Goal: Task Accomplishment & Management: Use online tool/utility

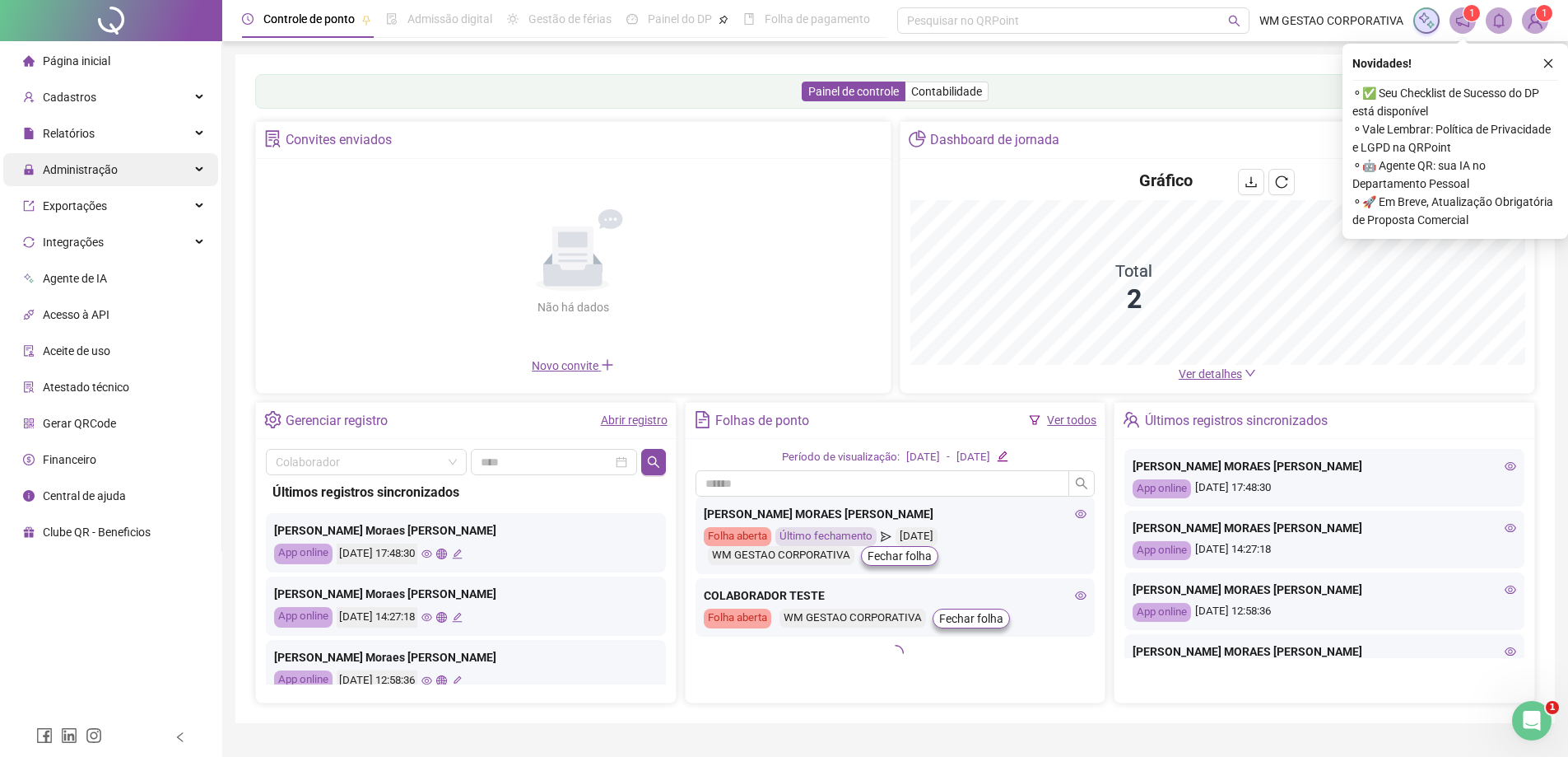
click at [133, 182] on div "Administração" at bounding box center [111, 170] width 215 height 33
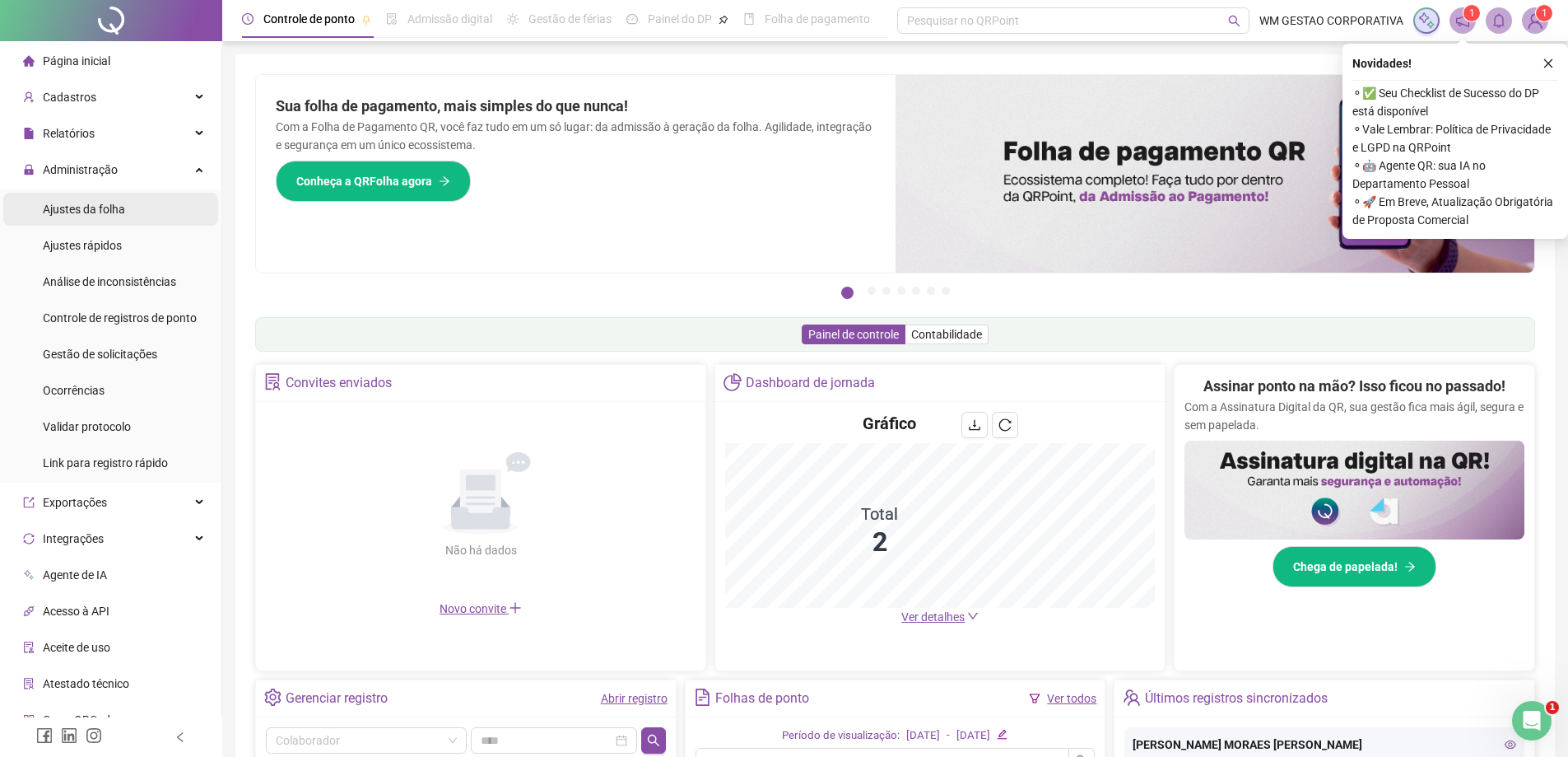
click at [117, 215] on span "Ajustes da folha" at bounding box center [83, 209] width 82 height 13
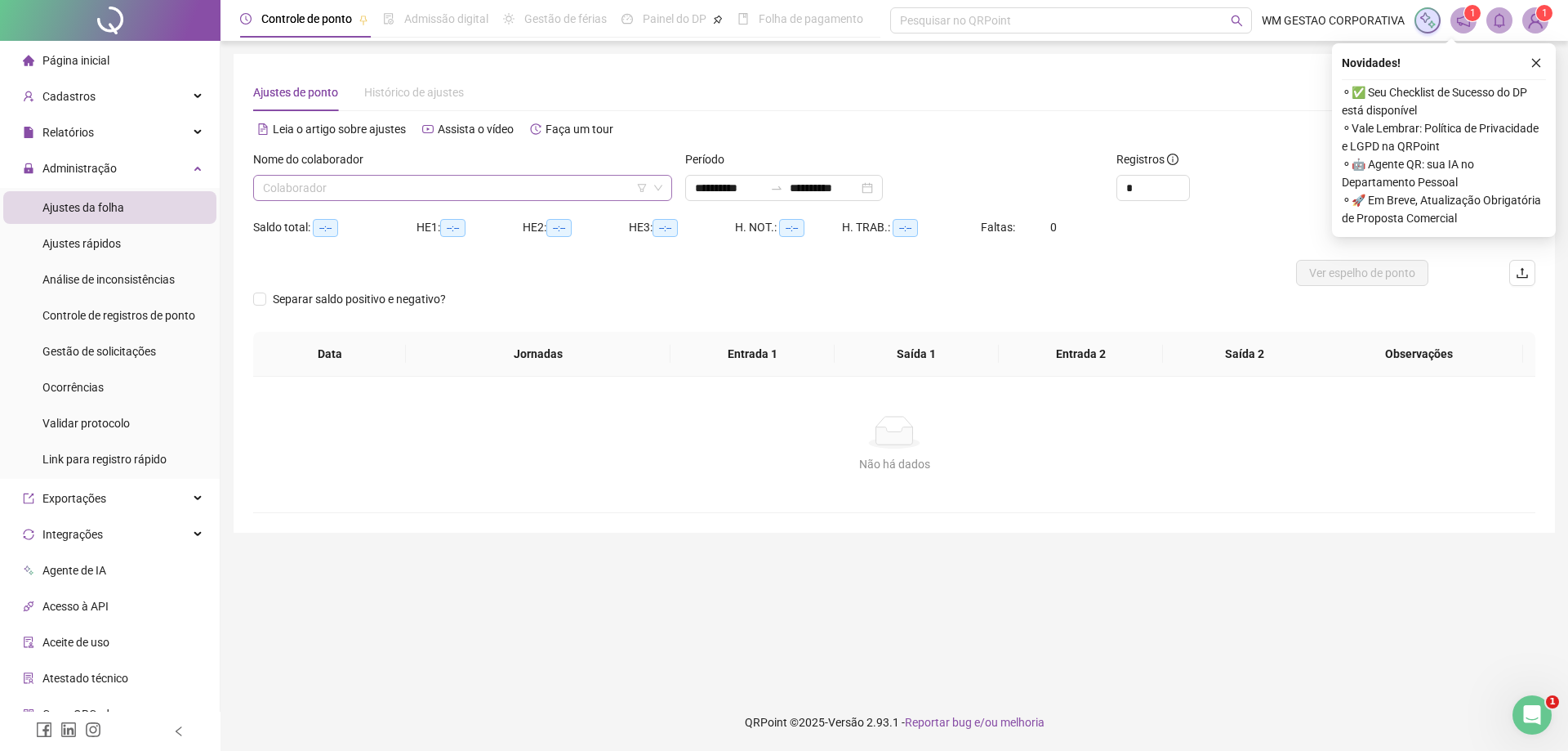
click at [580, 198] on input "search" at bounding box center [455, 188] width 385 height 25
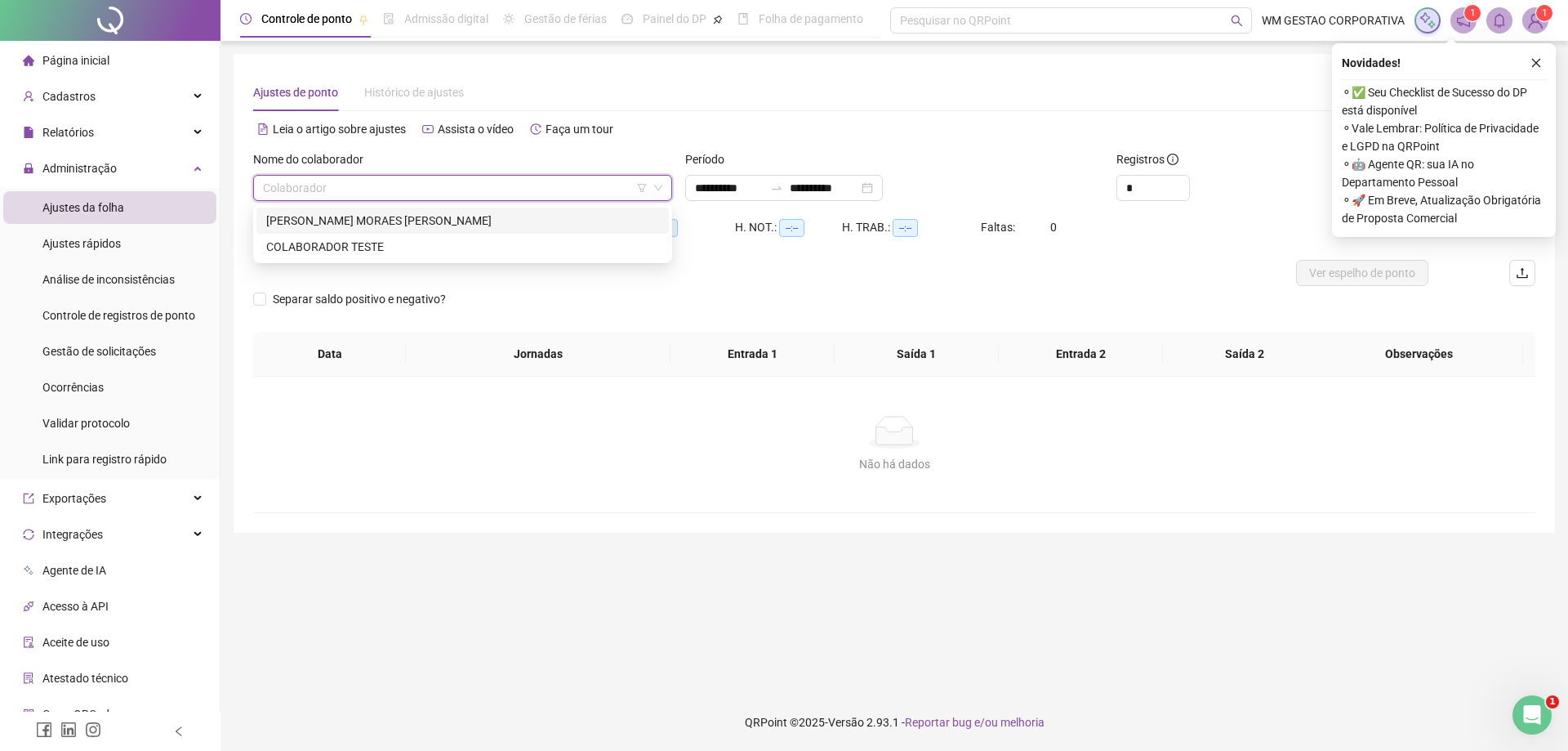
type input "**********"
click at [460, 215] on div "ANA CLARA MOREIRA MORAES LOUZADA" at bounding box center [462, 221] width 392 height 18
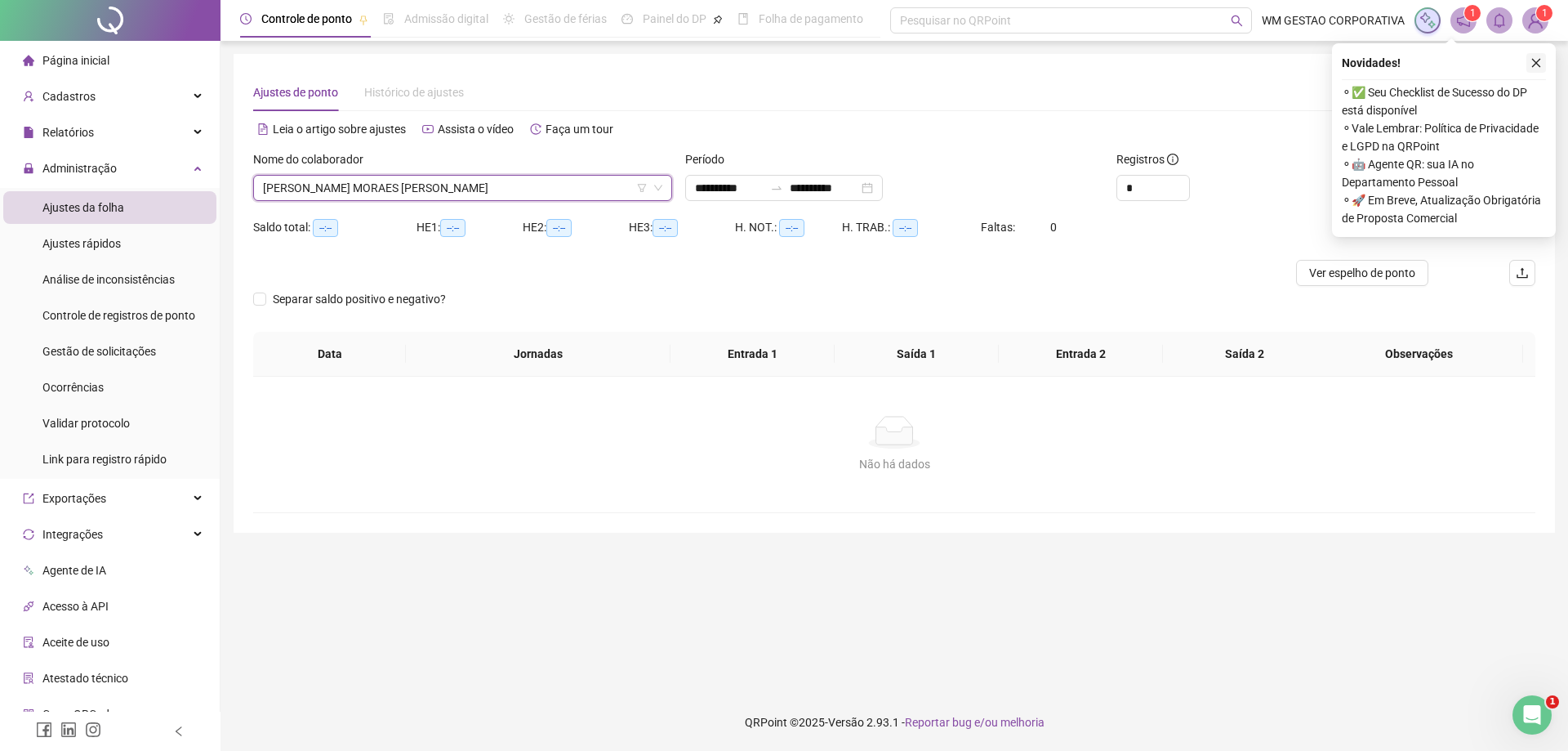
click at [1536, 59] on icon "close" at bounding box center [1537, 63] width 11 height 11
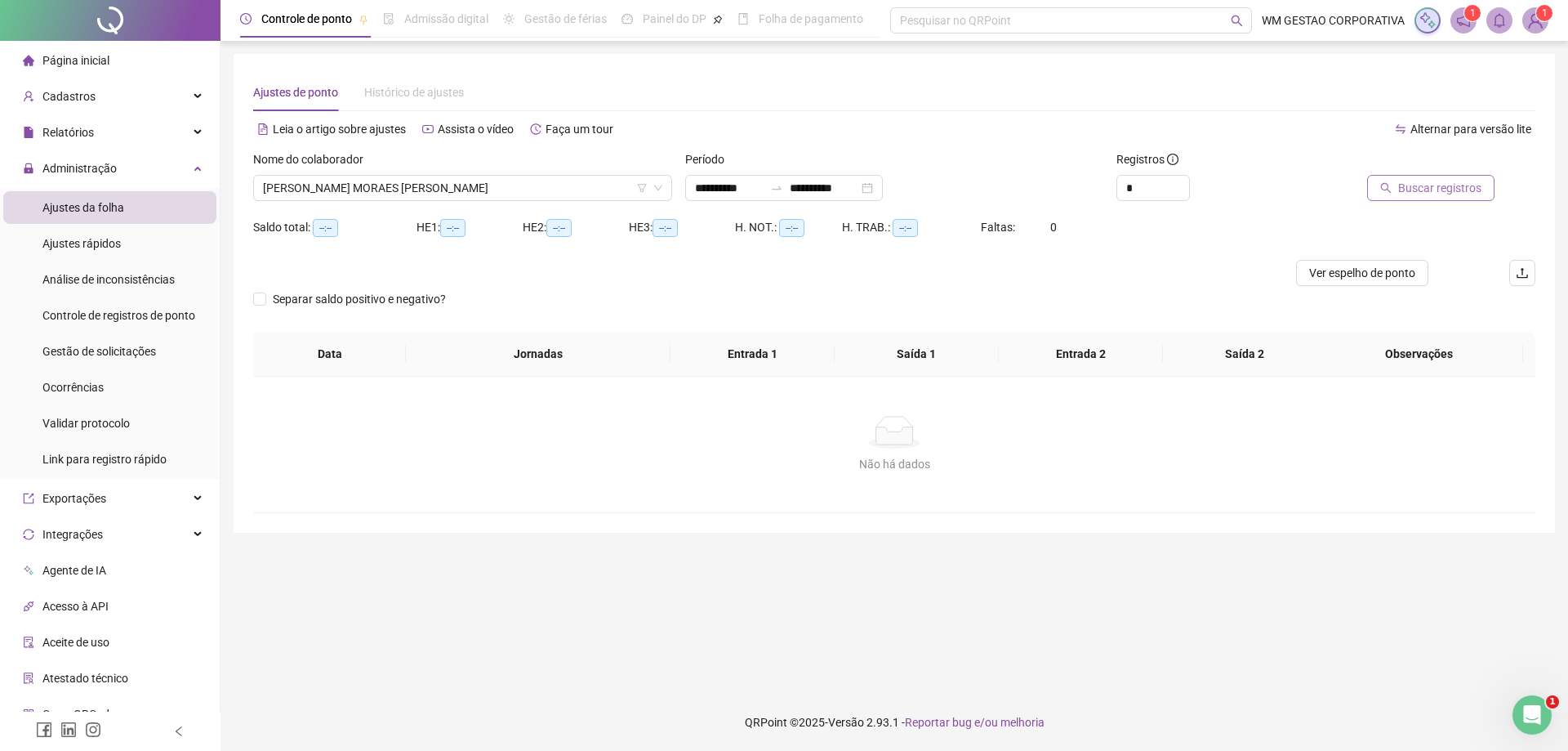
click at [1450, 176] on button "Buscar registros" at bounding box center [1431, 188] width 128 height 26
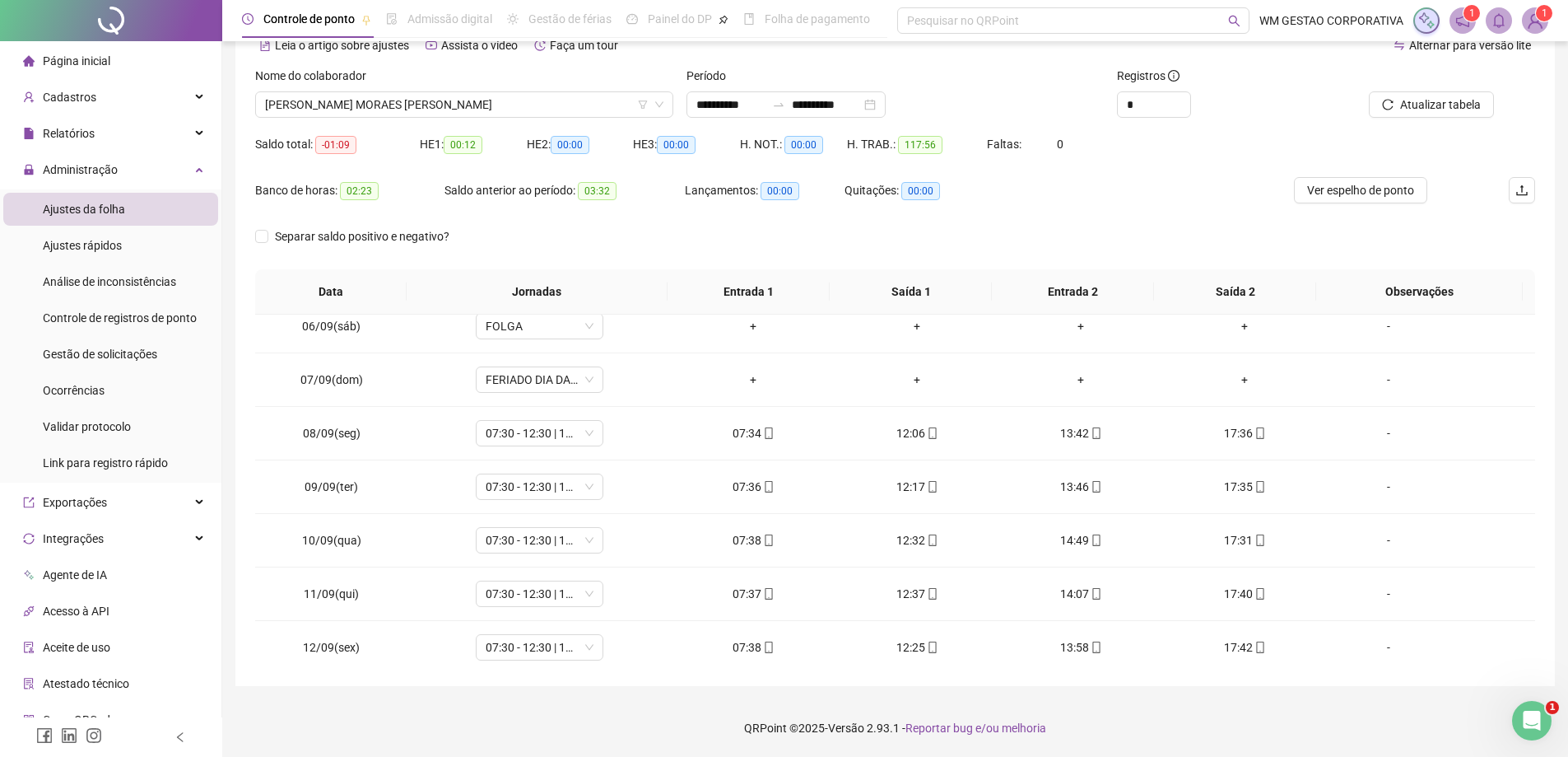
scroll to position [612, 0]
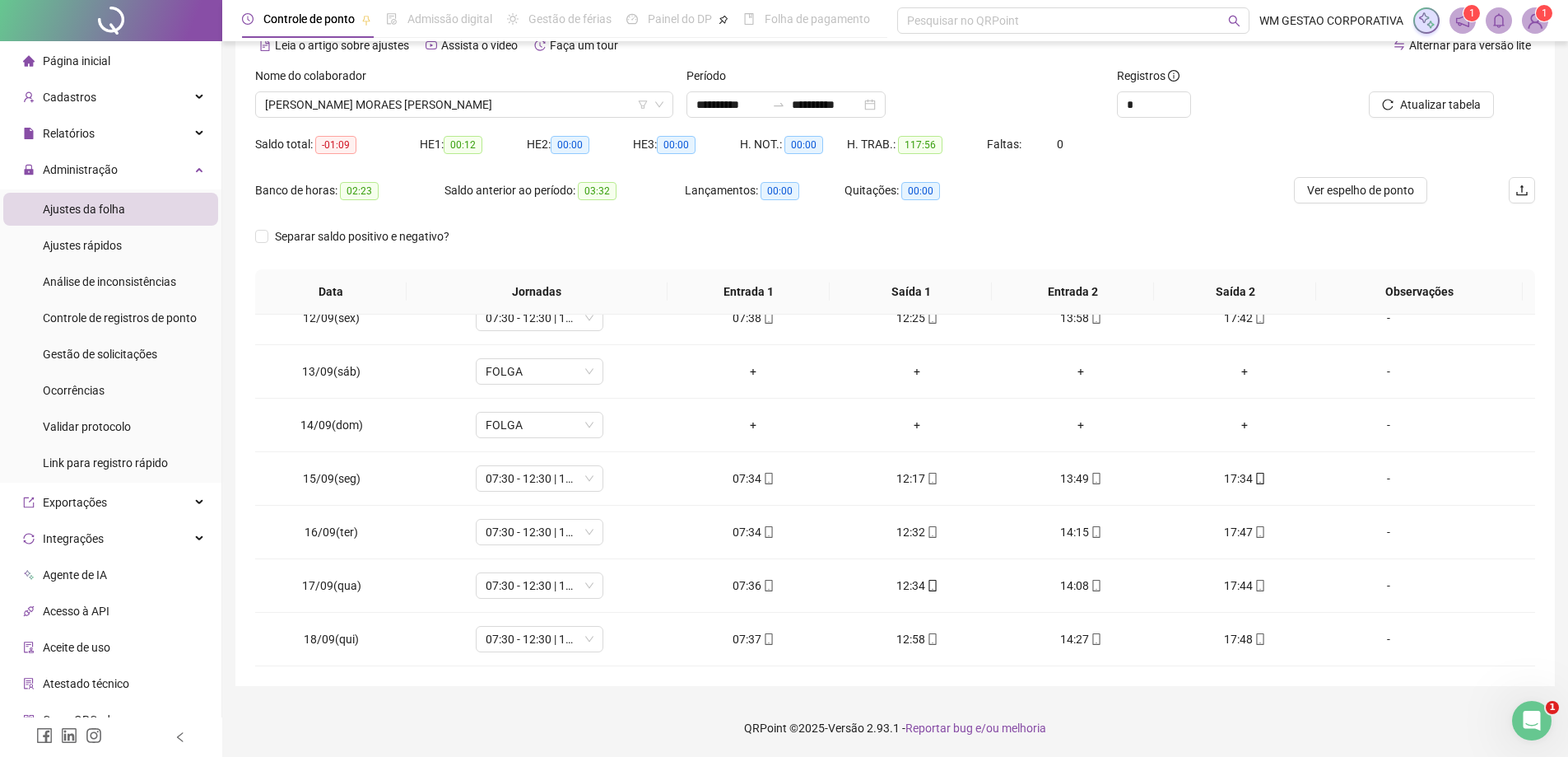
click at [71, 69] on div "Página inicial" at bounding box center [67, 61] width 87 height 33
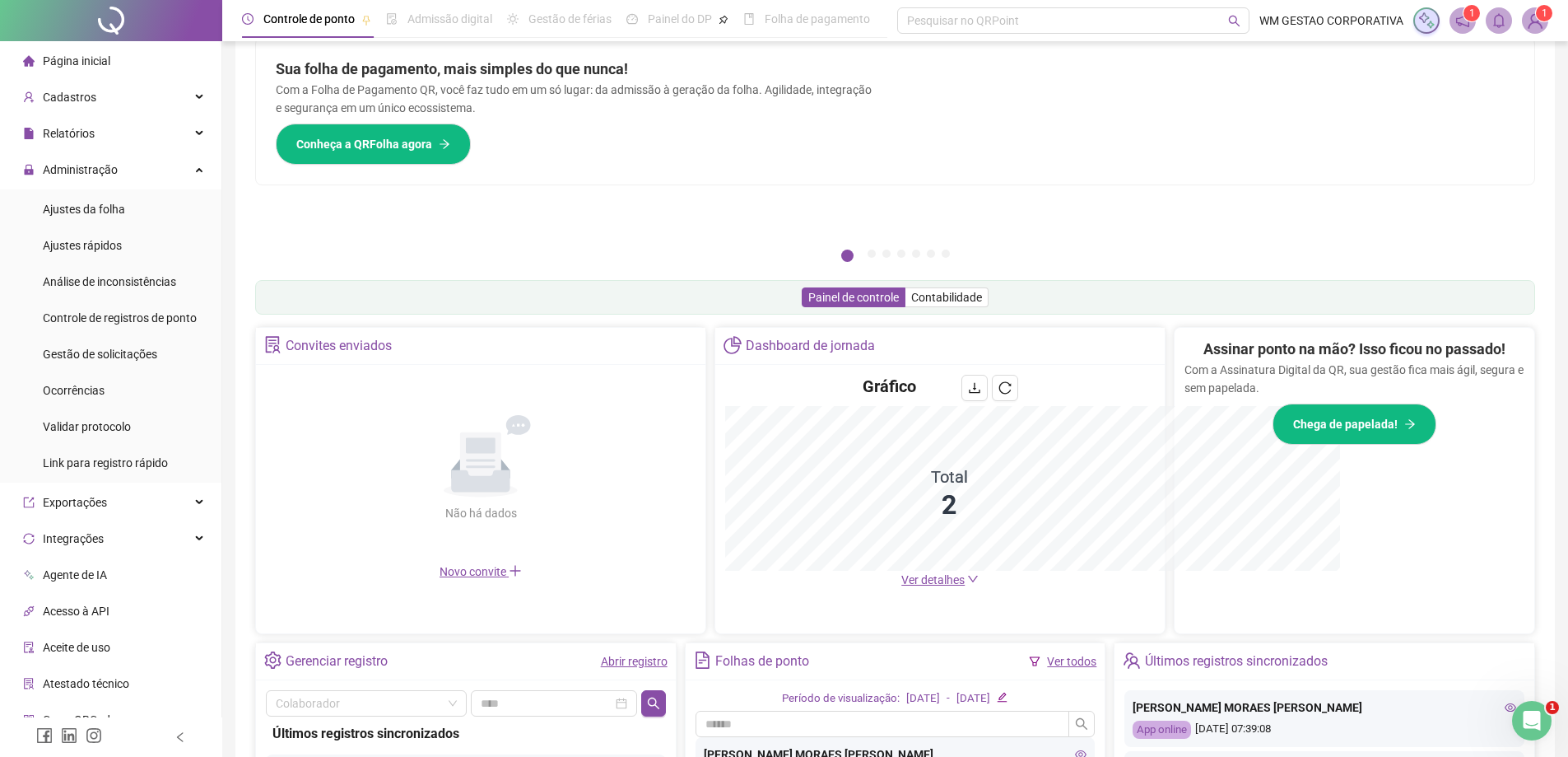
scroll to position [85, 0]
